Goal: Complete application form

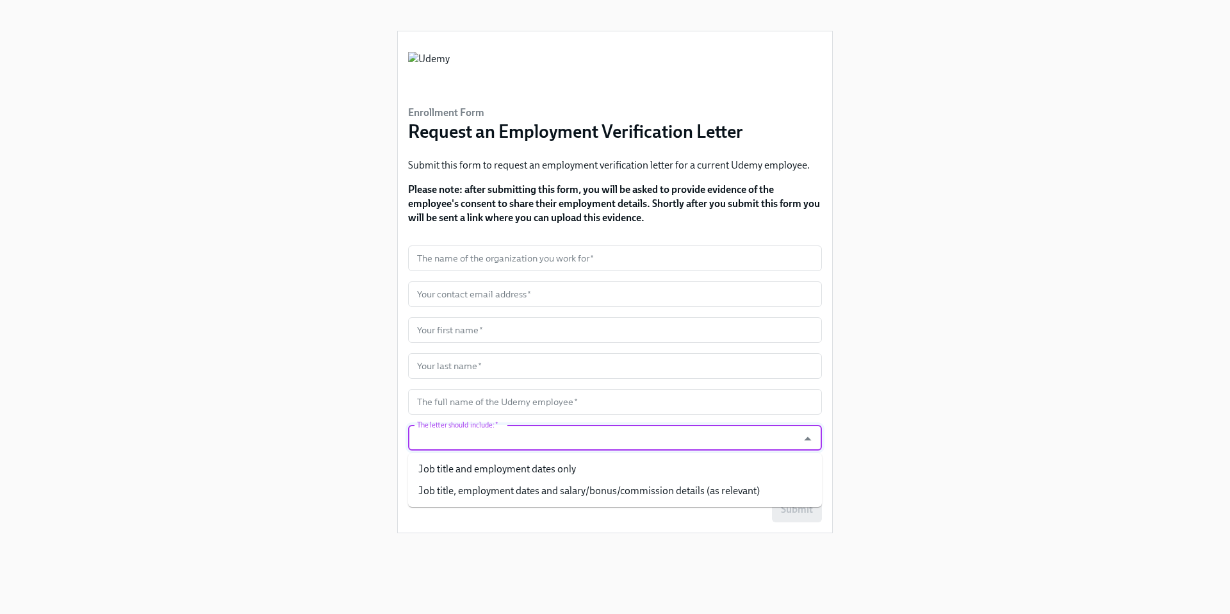
click at [523, 431] on input "The letter should include:   *" at bounding box center [603, 438] width 377 height 26
click at [356, 338] on div "Enrollment Form Request an Employment Verification Letter Submit this form to r…" at bounding box center [615, 291] width 1169 height 583
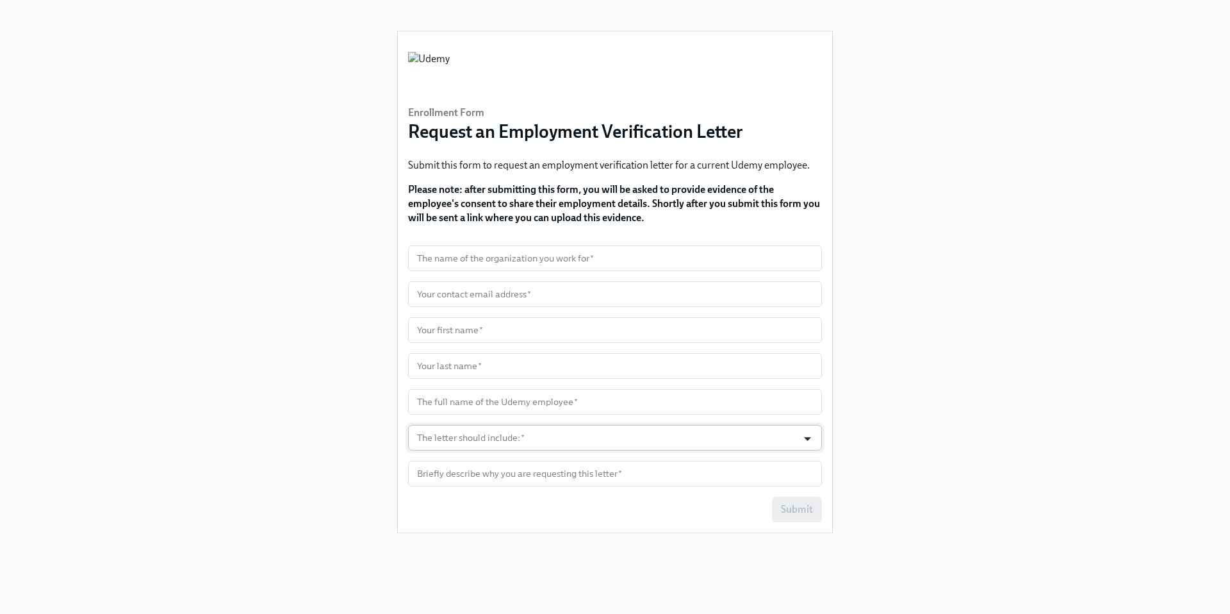
click at [806, 441] on icon "Open" at bounding box center [807, 438] width 17 height 17
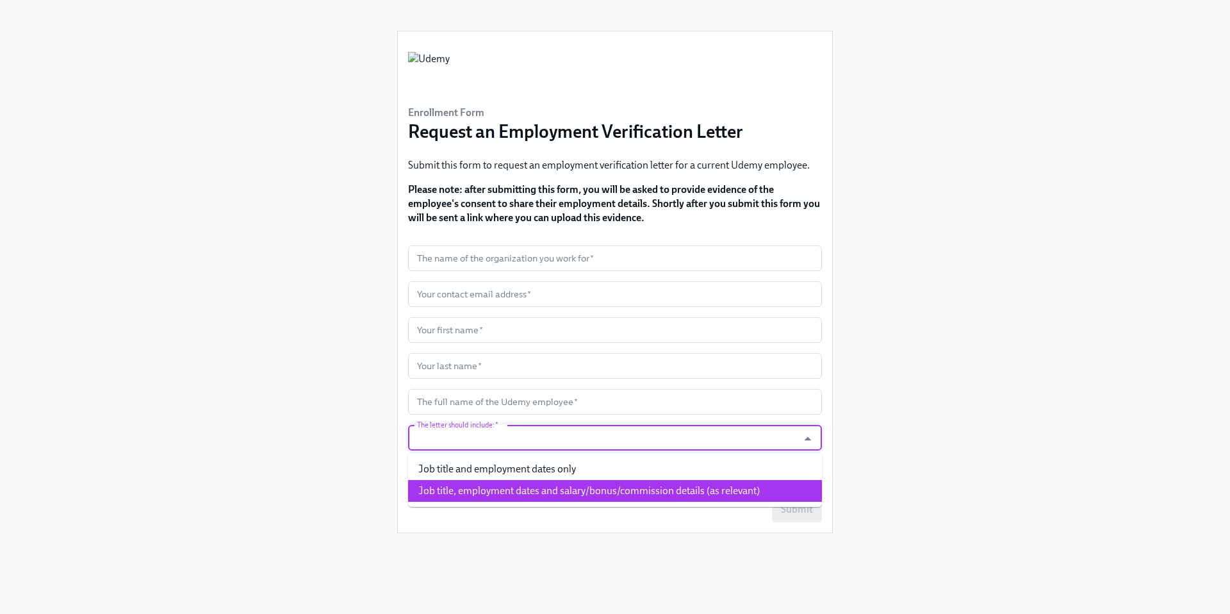
click at [936, 368] on div "Enrollment Form Request an Employment Verification Letter Submit this form to r…" at bounding box center [615, 291] width 1169 height 583
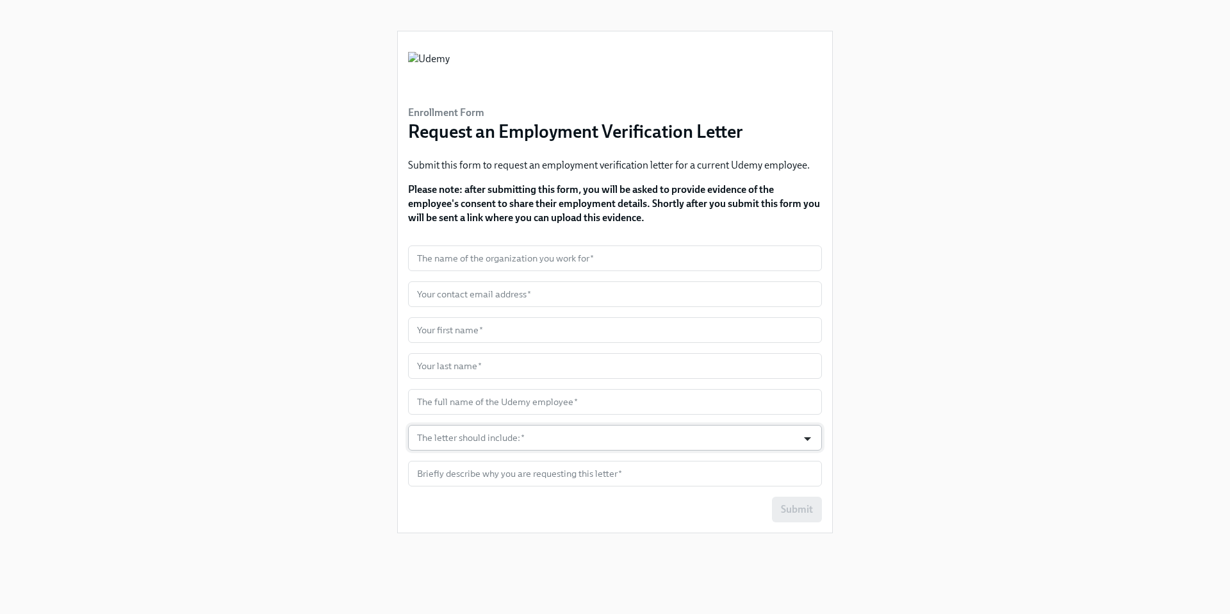
click at [815, 437] on icon "Open" at bounding box center [807, 438] width 17 height 17
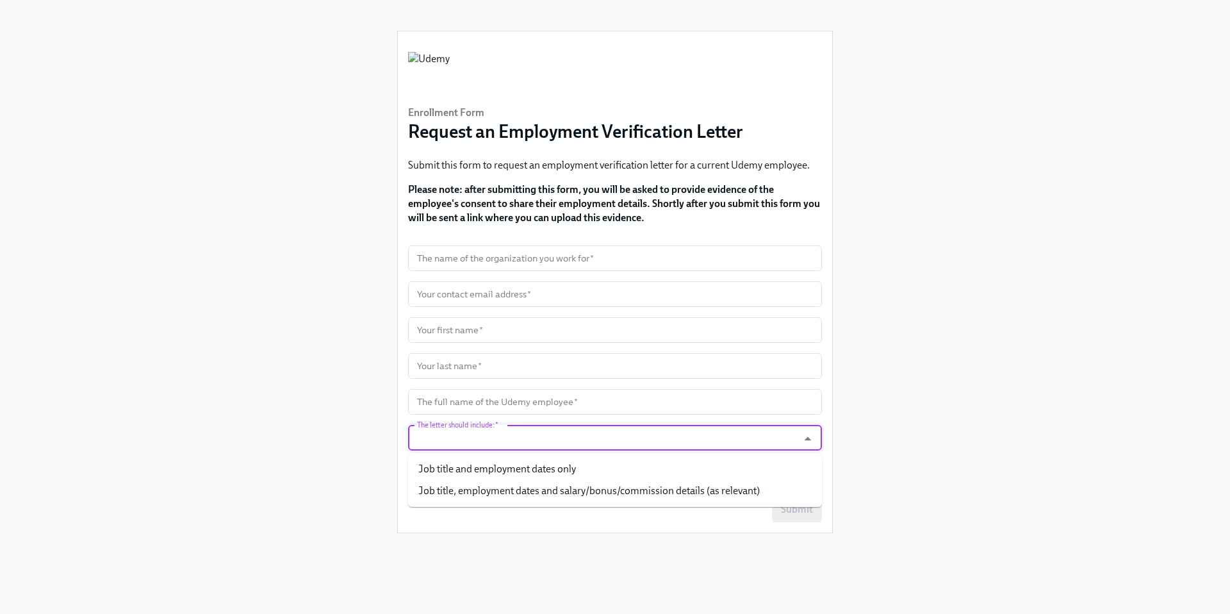
click at [888, 433] on div "Enrollment Form Request an Employment Verification Letter Submit this form to r…" at bounding box center [615, 291] width 1169 height 583
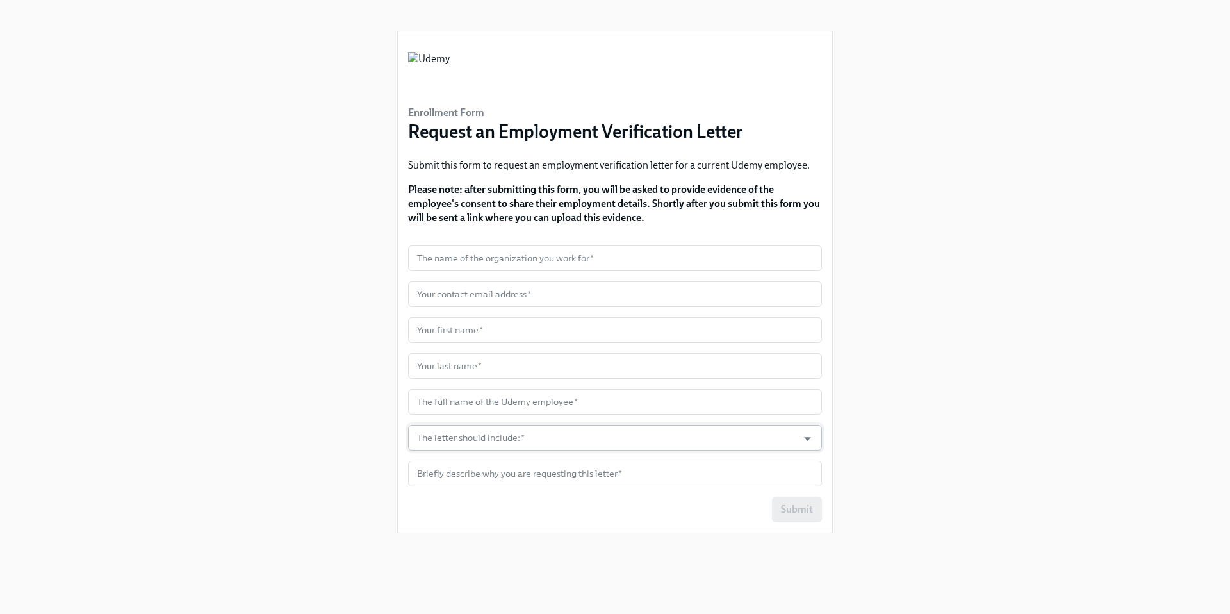
click at [579, 444] on input "The letter should include:   *" at bounding box center [603, 438] width 377 height 26
click at [590, 437] on input "The letter should include:   *" at bounding box center [603, 438] width 377 height 26
click at [299, 308] on div "Enrollment Form Request an Employment Verification Letter Submit this form to r…" at bounding box center [615, 291] width 1169 height 583
click at [801, 435] on icon "Open" at bounding box center [807, 438] width 17 height 17
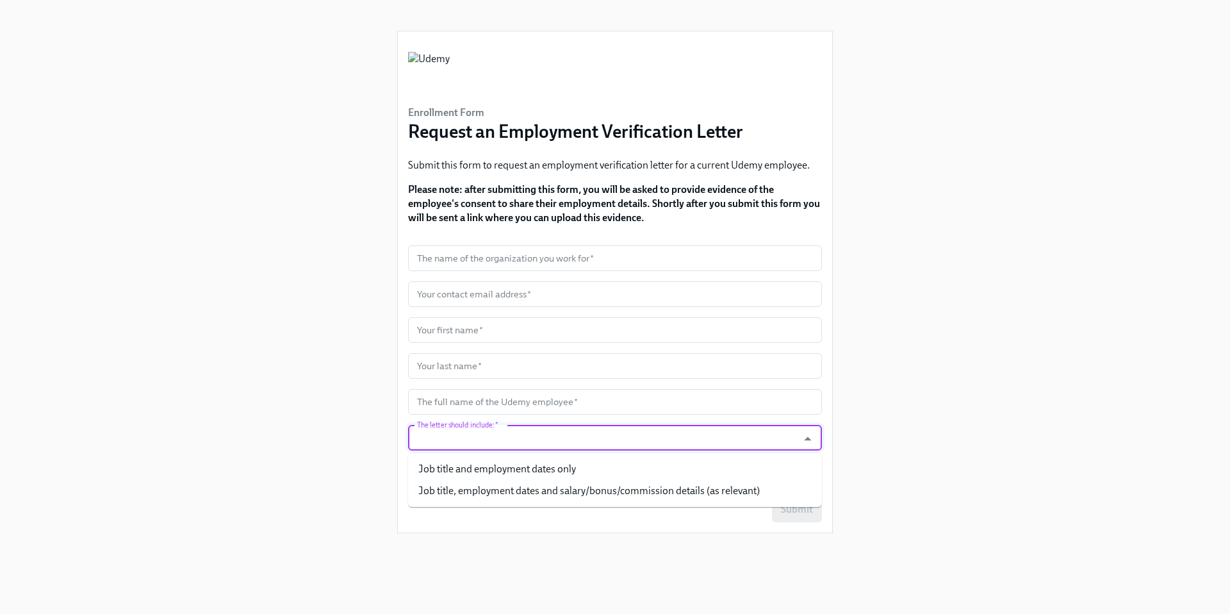
click at [966, 395] on div "Enrollment Form Request an Employment Verification Letter Submit this form to r…" at bounding box center [615, 291] width 1169 height 583
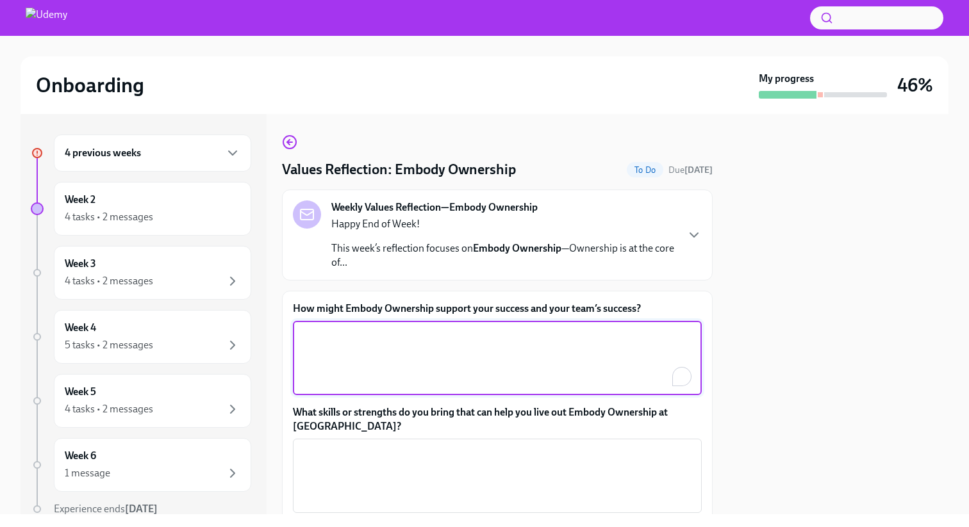
click at [465, 367] on textarea "How might Embody Ownership support your success and your team’s success?" at bounding box center [497, 358] width 393 height 62
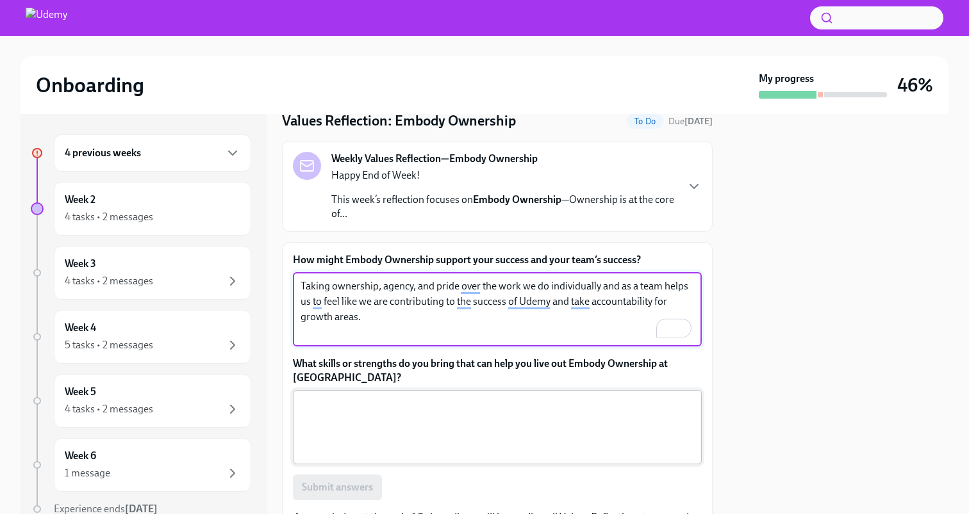
scroll to position [48, 0]
type textarea "Taking ownership, agency, and pride over the work we do individually and as a t…"
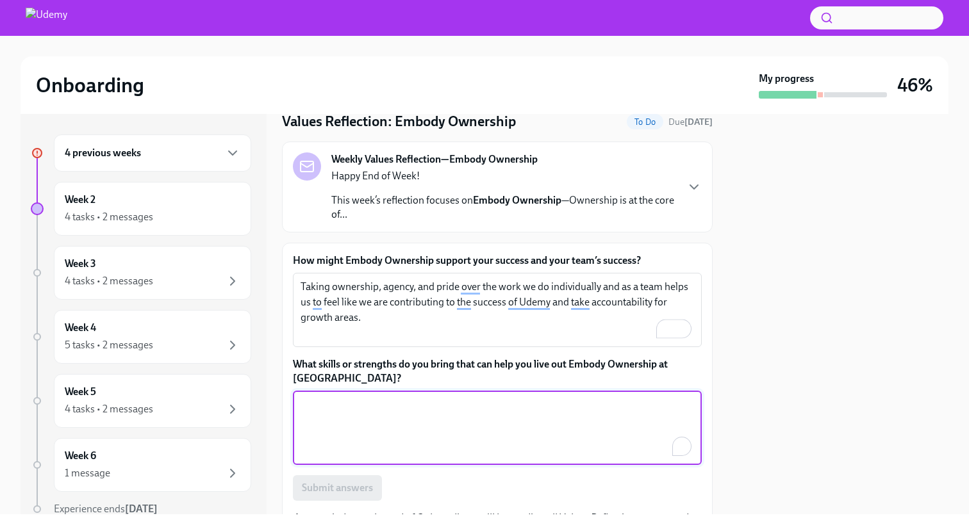
click at [450, 425] on textarea "What skills or strengths do you bring that can help you live out Embody Ownersh…" at bounding box center [497, 428] width 393 height 62
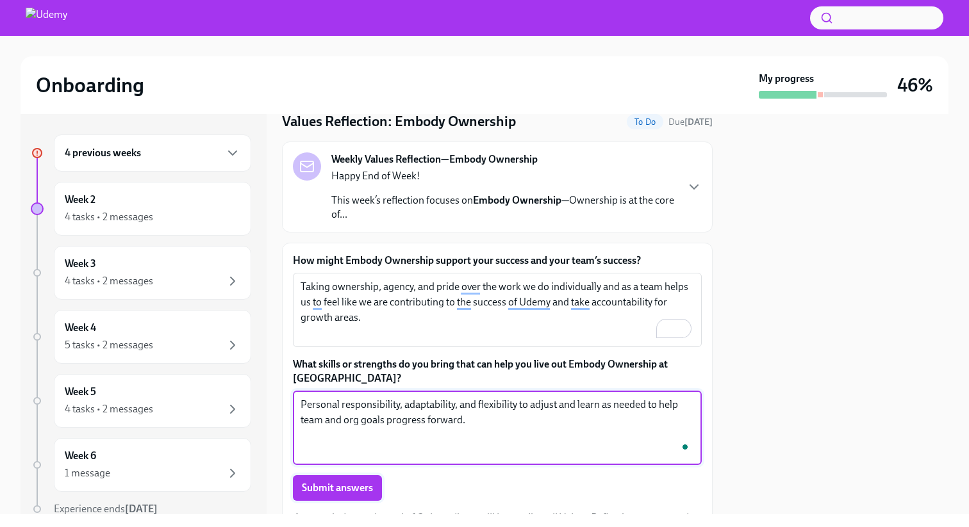
type textarea "Personal responsibility, adaptability, and flexibility to adjust and learn as n…"
click at [328, 490] on span "Submit answers" at bounding box center [337, 488] width 71 height 13
